Goal: Task Accomplishment & Management: Manage account settings

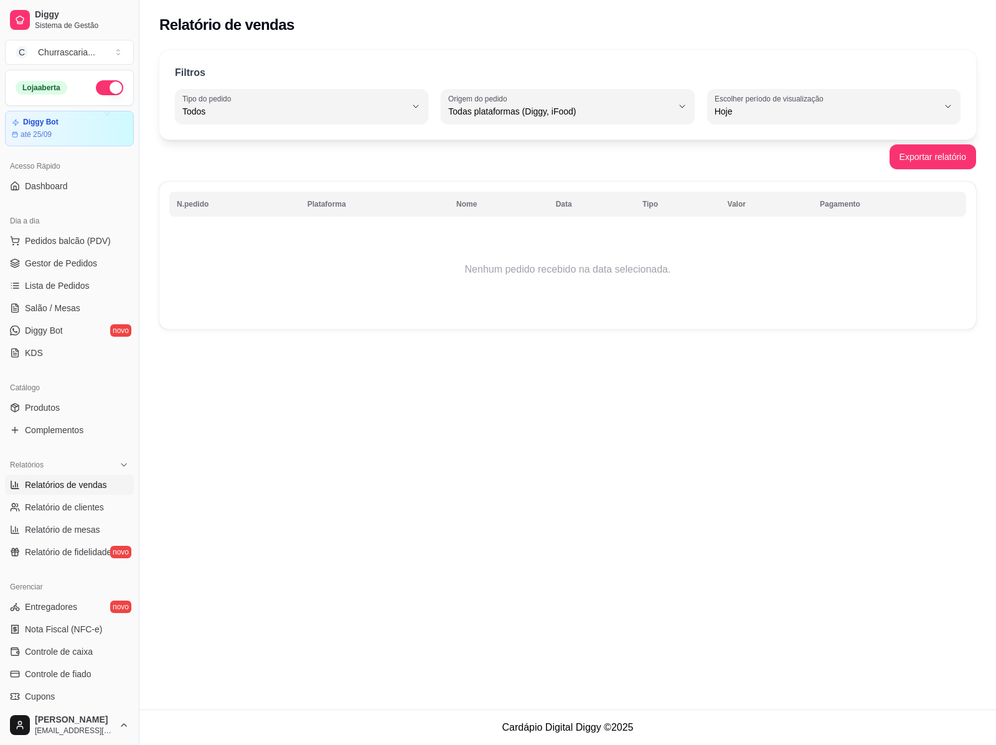
select select "ALL"
select select "0"
click at [86, 291] on span "Lista de Pedidos" at bounding box center [57, 285] width 65 height 12
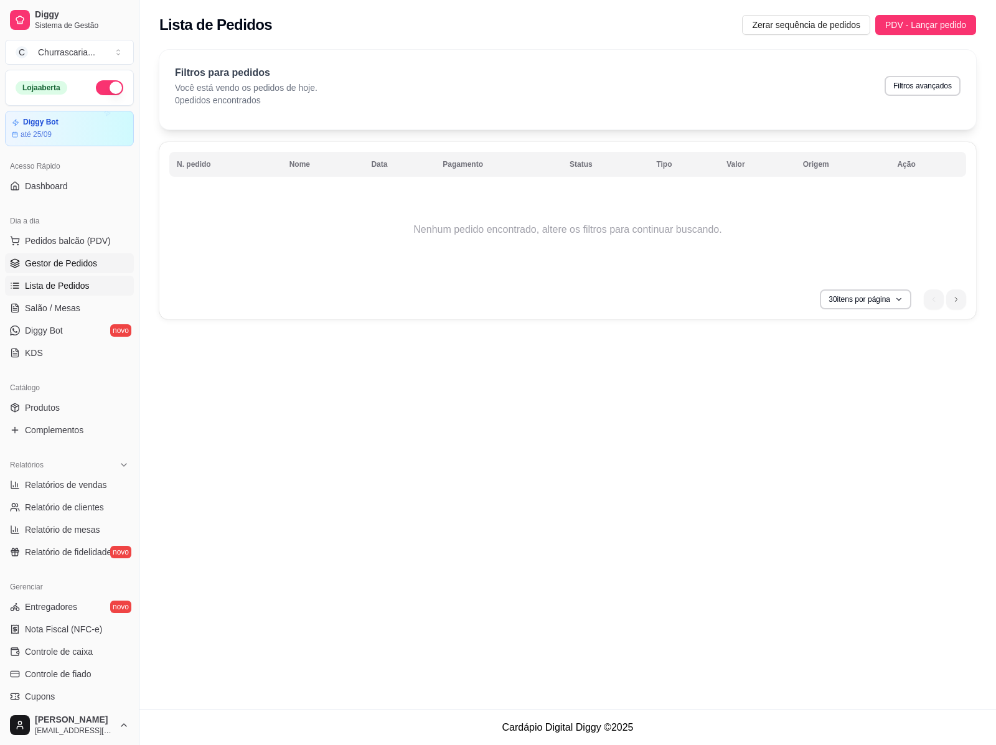
click at [76, 266] on span "Gestor de Pedidos" at bounding box center [61, 263] width 72 height 12
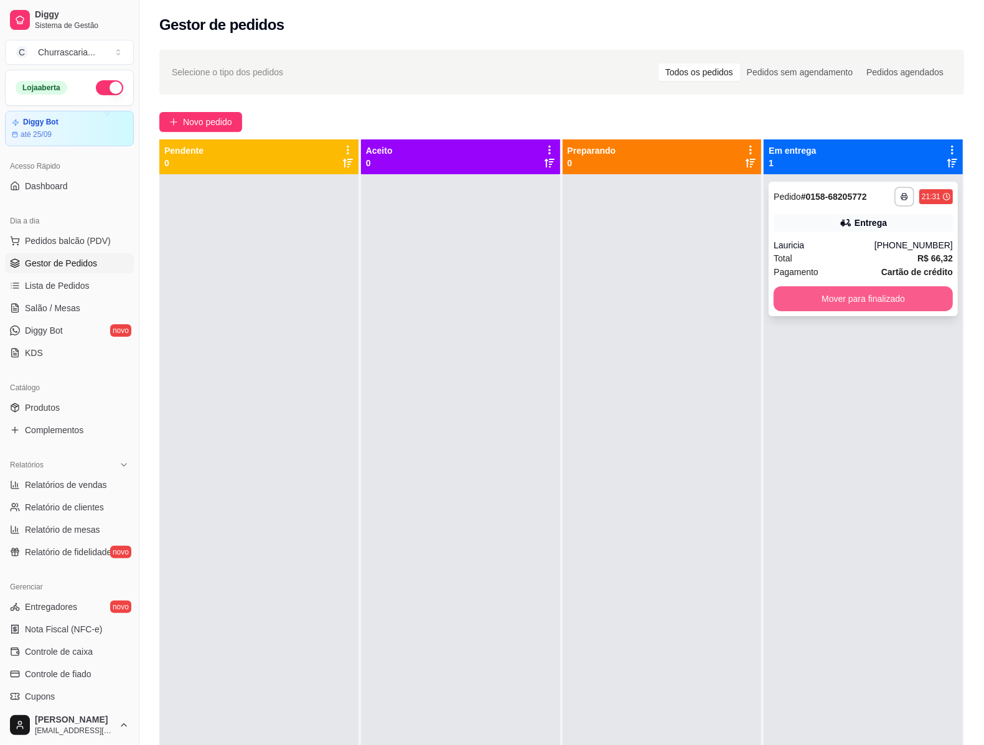
click at [844, 294] on button "Mover para finalizado" at bounding box center [863, 298] width 179 height 25
